Goal: Task Accomplishment & Management: Manage account settings

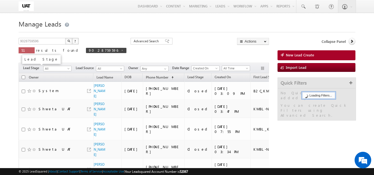
click at [43, 68] on span "Lead Stage" at bounding box center [33, 68] width 20 height 5
click at [48, 68] on span "All" at bounding box center [57, 68] width 26 height 5
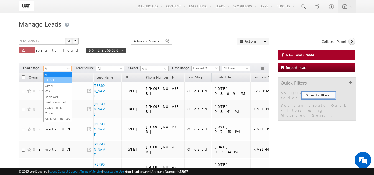
click at [51, 78] on li "FRESH" at bounding box center [58, 81] width 28 height 6
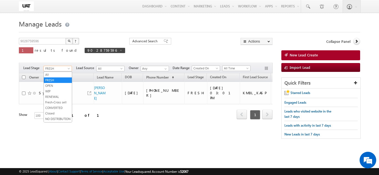
click at [59, 70] on span "FRESH" at bounding box center [57, 68] width 26 height 5
click at [58, 76] on link "All" at bounding box center [58, 74] width 28 height 5
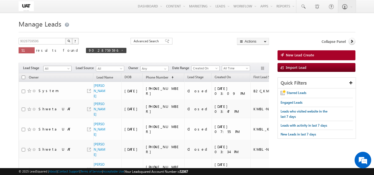
click at [59, 70] on span "All" at bounding box center [57, 68] width 26 height 5
click at [58, 76] on link "All" at bounding box center [58, 74] width 28 height 5
click at [121, 51] on span at bounding box center [122, 50] width 3 height 3
type input "Search Leads"
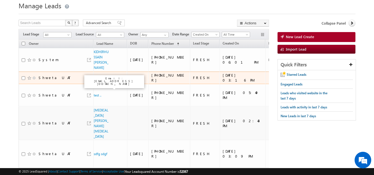
scroll to position [28, 0]
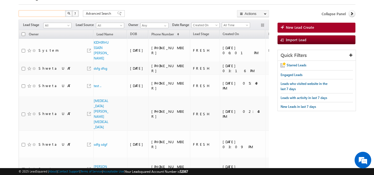
click at [55, 14] on input "text" at bounding box center [42, 13] width 47 height 7
type input "9999999999"
click at [65, 10] on button "button" at bounding box center [68, 13] width 7 height 7
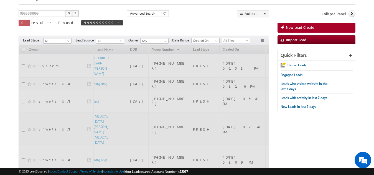
click at [69, 16] on button "button" at bounding box center [68, 13] width 7 height 7
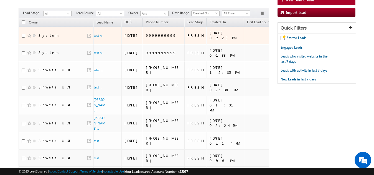
scroll to position [55, 0]
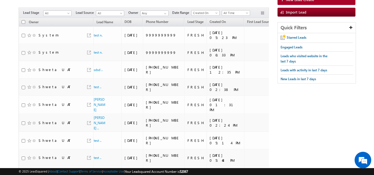
click at [54, 14] on span "All" at bounding box center [57, 13] width 26 height 5
click at [57, 24] on link "FRESH" at bounding box center [58, 24] width 28 height 5
click at [23, 24] on input "checkbox" at bounding box center [24, 22] width 4 height 4
checkbox input "true"
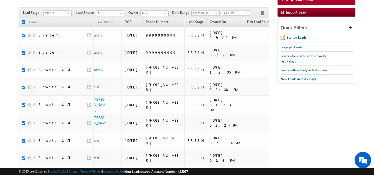
checkbox input "true"
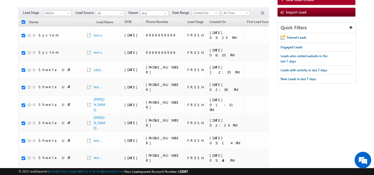
checkbox input "true"
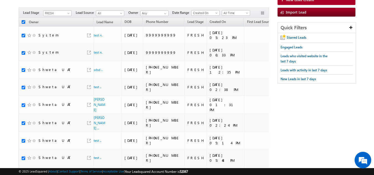
checkbox input "true"
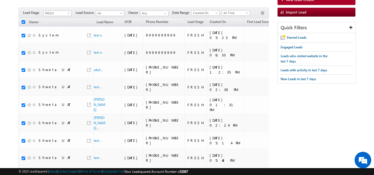
checkbox input "true"
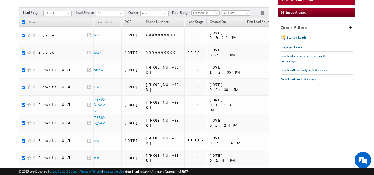
checkbox input "true"
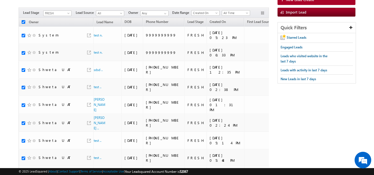
checkbox input "true"
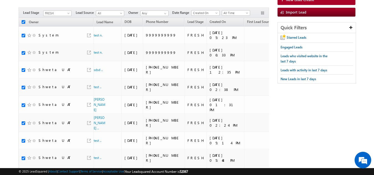
checkbox input "true"
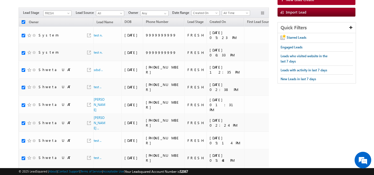
checkbox input "true"
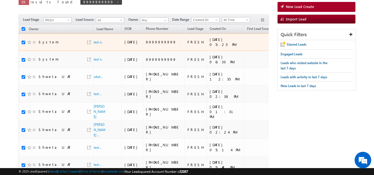
scroll to position [28, 0]
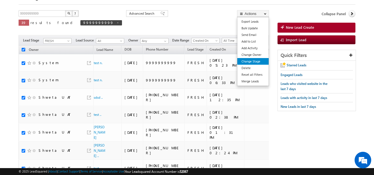
click at [255, 62] on link "Change Stage" at bounding box center [252, 61] width 31 height 7
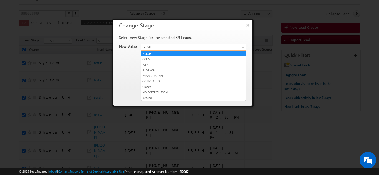
click at [180, 48] on span "FRESH" at bounding box center [187, 47] width 92 height 5
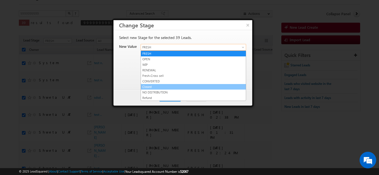
click at [154, 88] on link "Closed" at bounding box center [193, 87] width 105 height 5
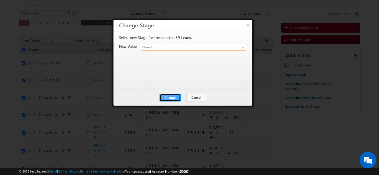
click at [167, 98] on button "Change" at bounding box center [169, 98] width 21 height 8
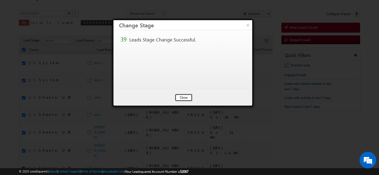
click at [179, 100] on button "Close" at bounding box center [184, 98] width 18 height 8
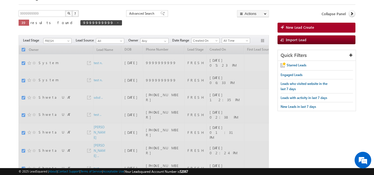
checkbox input "false"
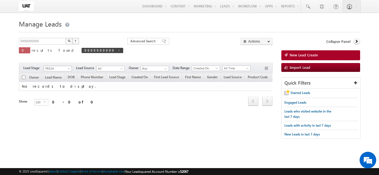
click at [63, 68] on span "FRESH" at bounding box center [57, 68] width 26 height 5
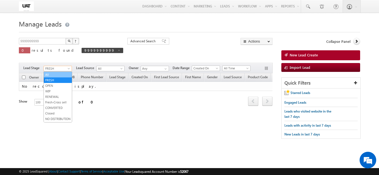
click at [62, 73] on link "All" at bounding box center [58, 74] width 28 height 5
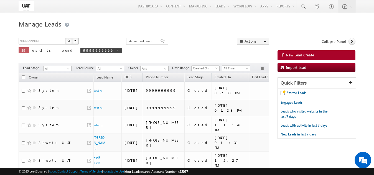
click at [69, 43] on button "button" at bounding box center [68, 41] width 7 height 7
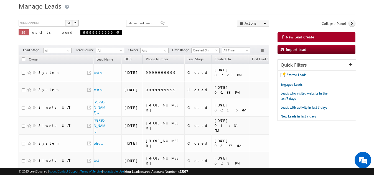
scroll to position [28, 0]
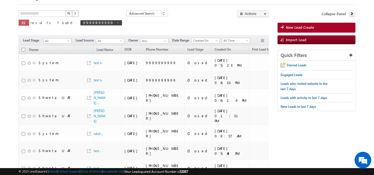
click at [67, 15] on button "button" at bounding box center [68, 13] width 7 height 7
click at [70, 16] on button "button" at bounding box center [68, 13] width 7 height 7
